Goal: Information Seeking & Learning: Learn about a topic

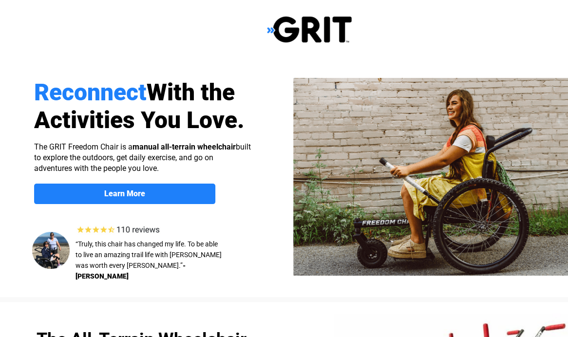
select select "US"
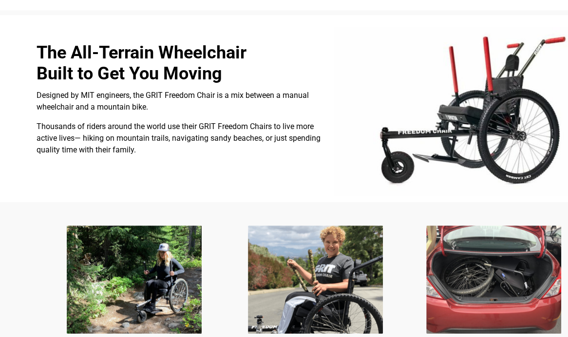
scroll to position [341, 0]
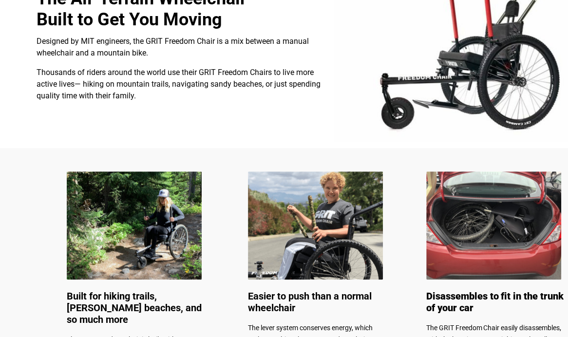
click at [146, 238] on img at bounding box center [134, 225] width 135 height 108
click at [146, 239] on img at bounding box center [134, 225] width 135 height 108
click at [143, 229] on img at bounding box center [134, 225] width 135 height 108
click at [143, 227] on img at bounding box center [134, 225] width 135 height 108
click at [143, 224] on img at bounding box center [134, 225] width 135 height 108
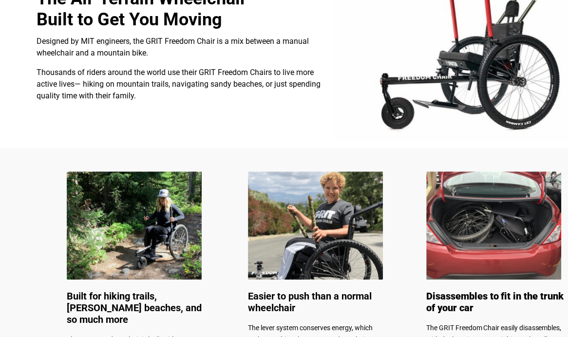
click at [143, 216] on img at bounding box center [134, 225] width 135 height 108
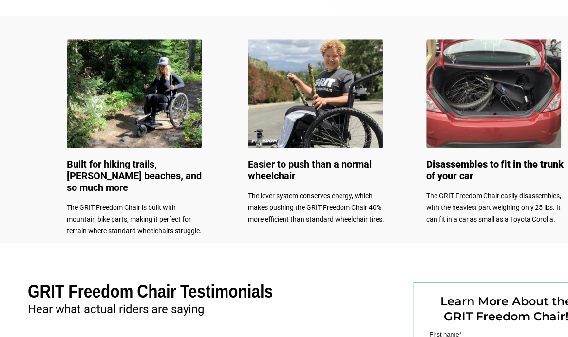
scroll to position [487, 0]
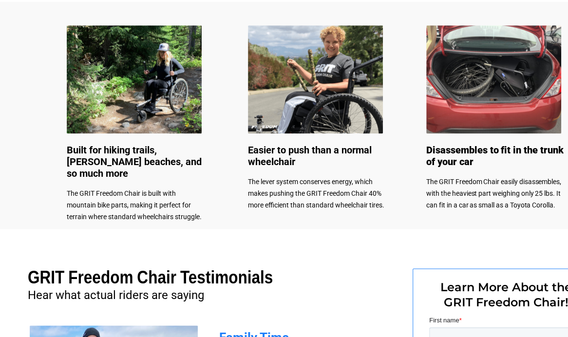
click at [143, 201] on span "The GRIT Freedom Chair is built with mountain bike parts, making it perfect for…" at bounding box center [134, 204] width 135 height 31
click at [143, 198] on p "The GRIT Freedom Chair is built with mountain bike parts, making it perfect for…" at bounding box center [136, 205] width 138 height 35
click at [143, 196] on span "The GRIT Freedom Chair is built with mountain bike parts, making it perfect for…" at bounding box center [134, 204] width 135 height 31
click at [144, 194] on span "The GRIT Freedom Chair is built with mountain bike parts, making it perfect for…" at bounding box center [134, 204] width 135 height 31
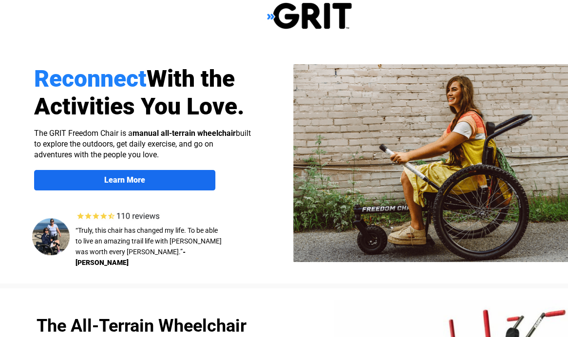
scroll to position [15, 0]
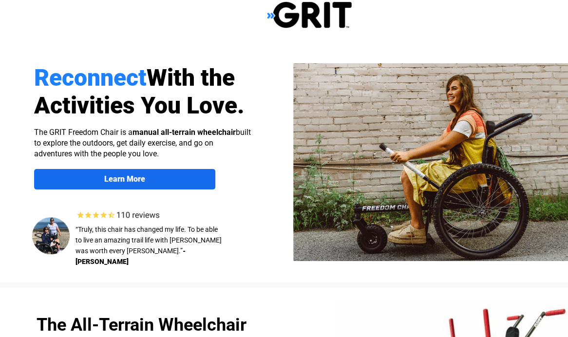
click at [164, 176] on span "Learn More" at bounding box center [124, 178] width 181 height 9
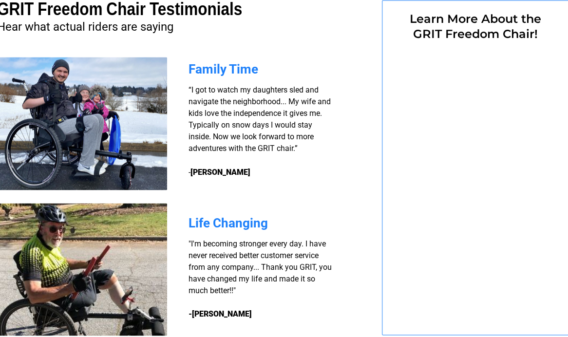
click at [164, 176] on img at bounding box center [83, 123] width 168 height 133
select select "US"
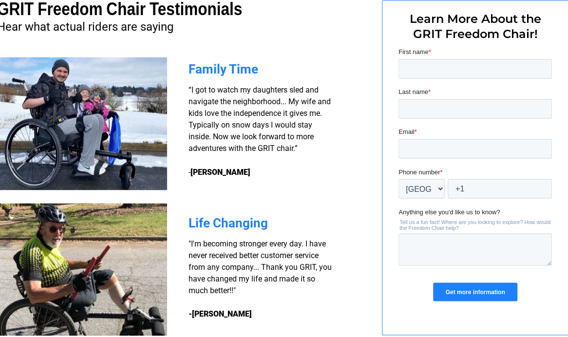
click at [164, 176] on img at bounding box center [83, 123] width 168 height 133
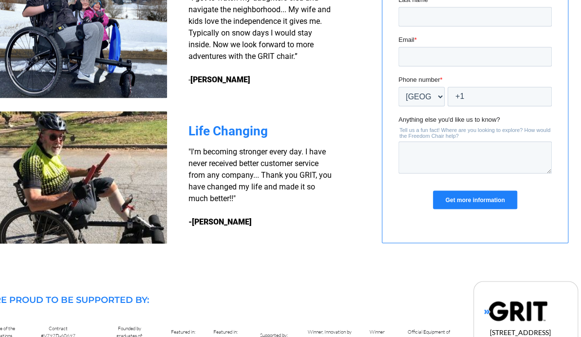
scroll to position [942, 31]
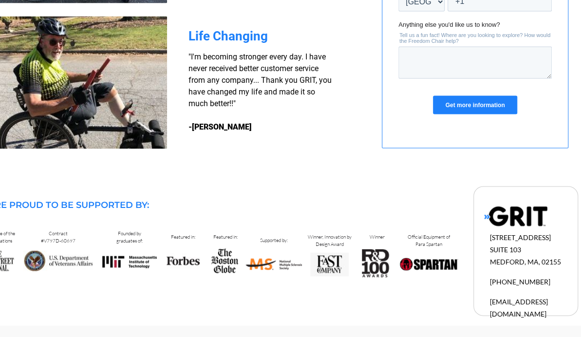
click at [325, 112] on h3 ""I'm becoming stronger every day. I have never received better customer service…" at bounding box center [261, 92] width 146 height 82
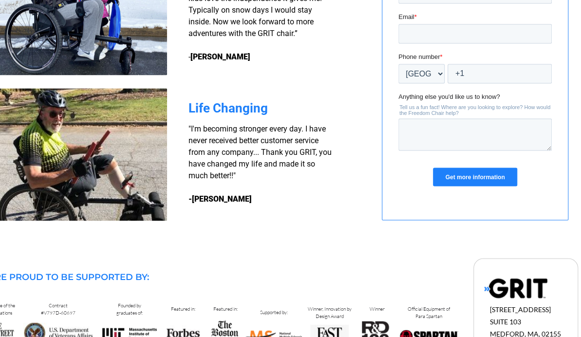
scroll to position [796, 31]
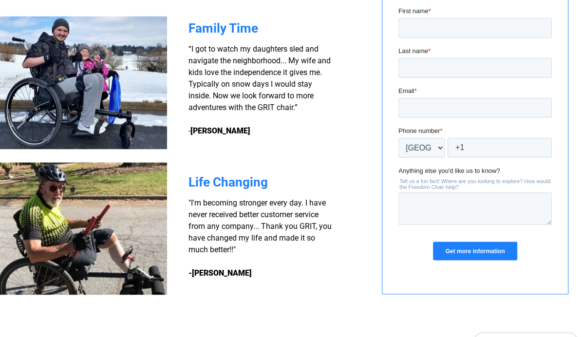
click at [324, 102] on h3 "“I got to watch my daughters sled and navigate the neighborhood... My wife and …" at bounding box center [261, 90] width 146 height 94
click at [324, 101] on h3 "“I got to watch my daughters sled and navigate the neighborhood... My wife and …" at bounding box center [261, 90] width 146 height 94
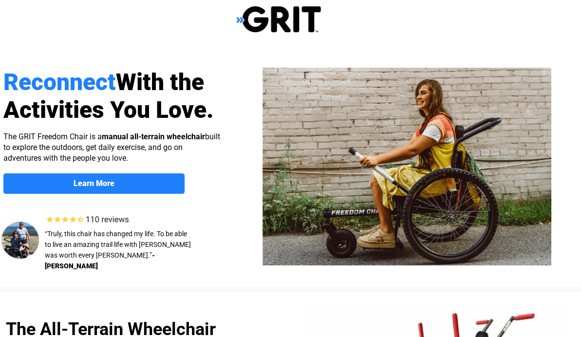
scroll to position [0, 31]
